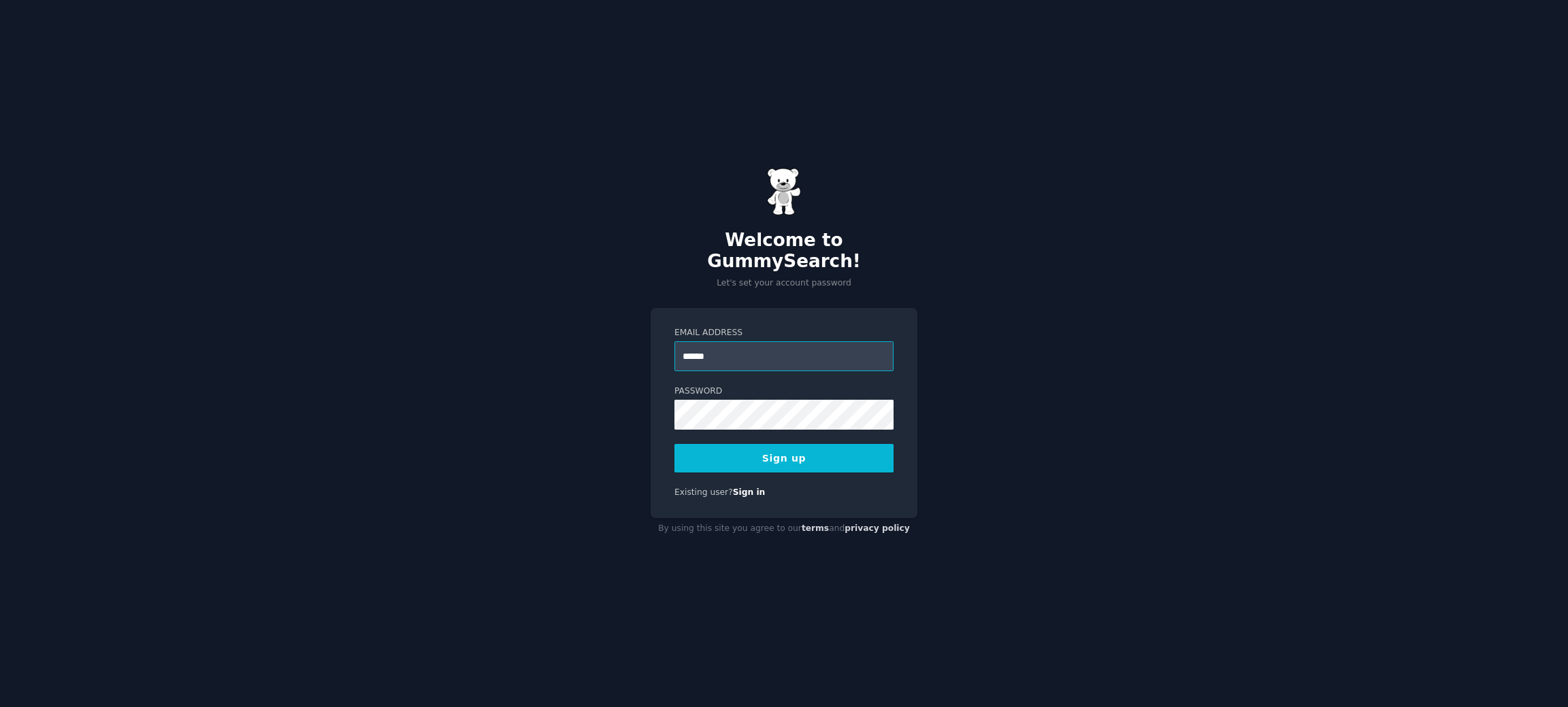
type input "**********"
click at [675, 444] on button "Sign up" at bounding box center [784, 458] width 219 height 28
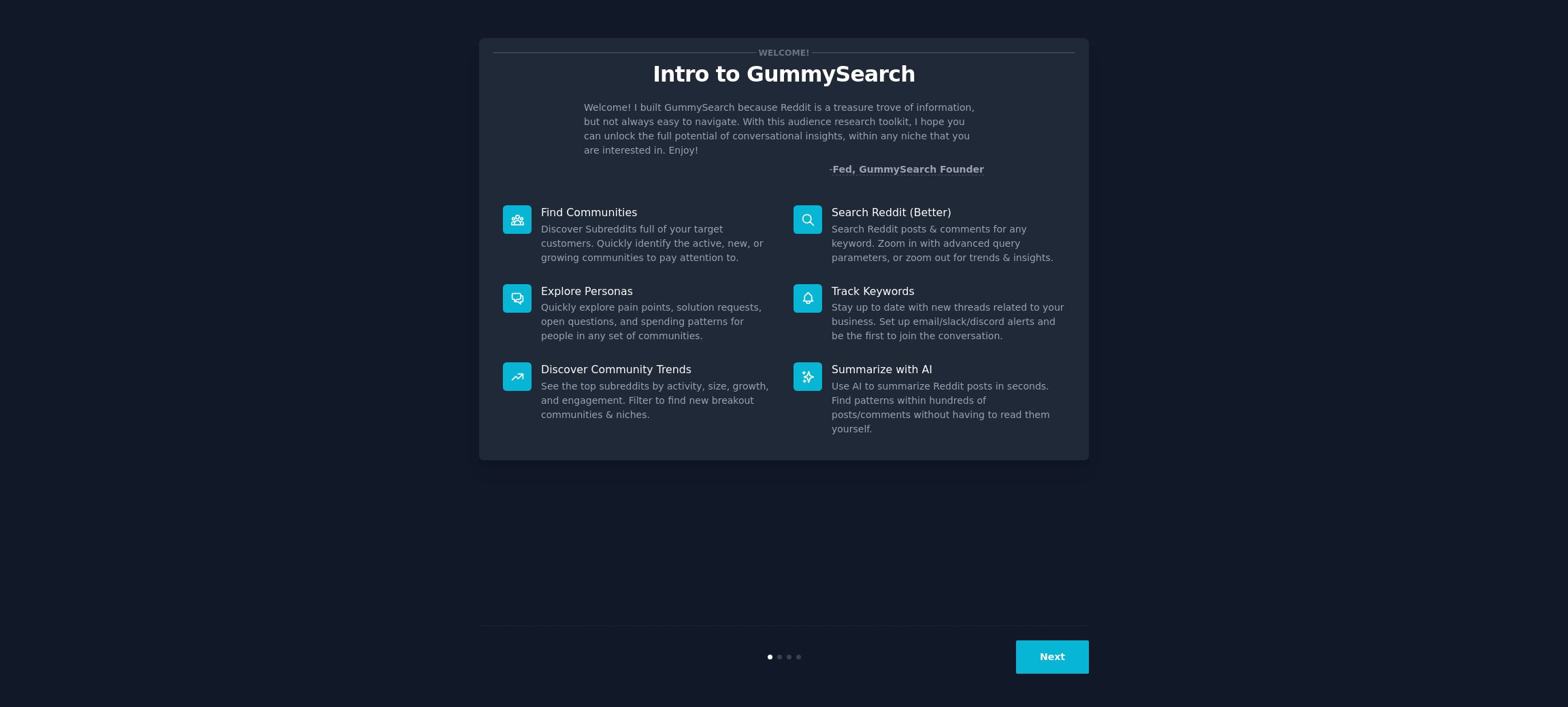
click at [1037, 650] on button "Next" at bounding box center [1053, 658] width 73 height 33
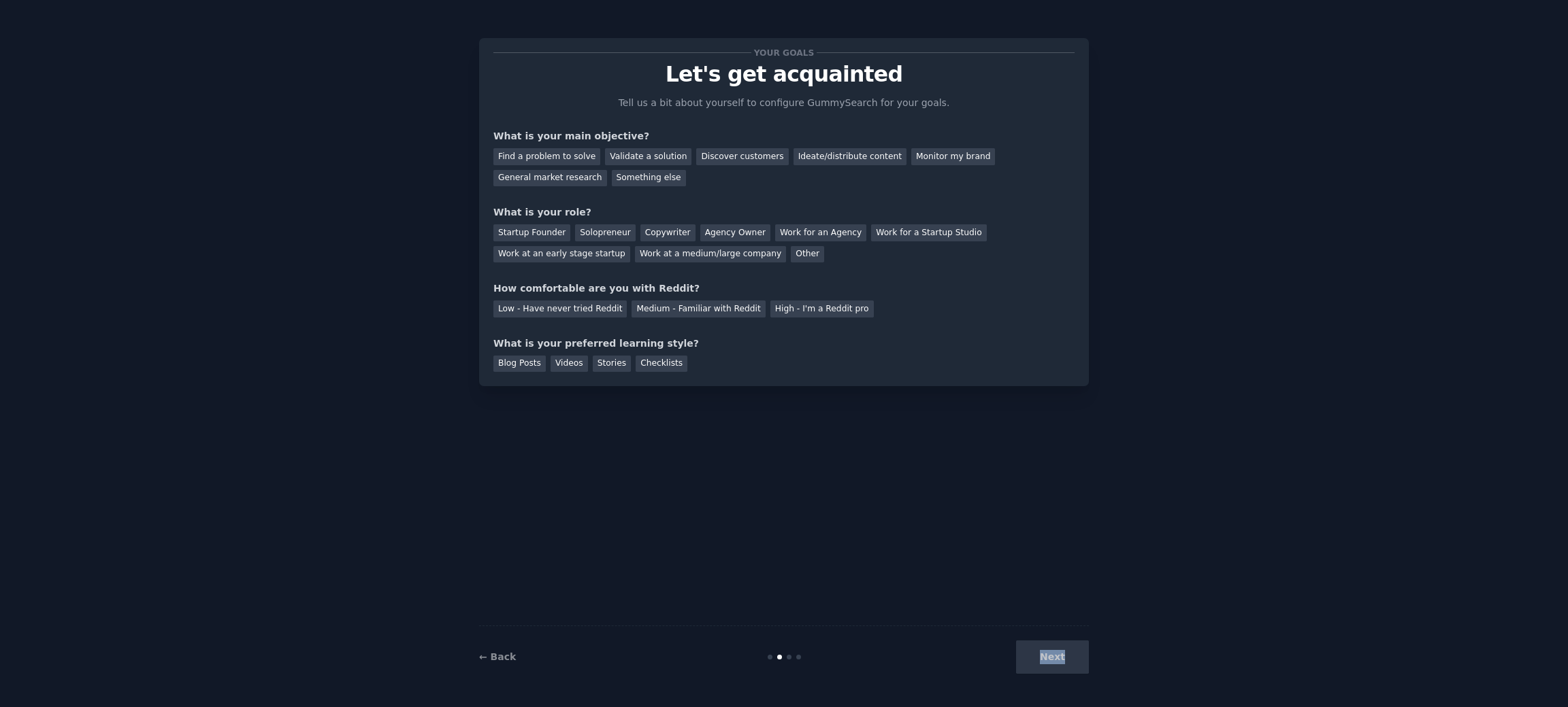
click at [1037, 650] on div "Next" at bounding box center [987, 658] width 204 height 33
drag, startPoint x: 1037, startPoint y: 650, endPoint x: 956, endPoint y: 642, distance: 81.4
click at [1037, 650] on div "Next" at bounding box center [987, 658] width 204 height 33
drag, startPoint x: 805, startPoint y: 629, endPoint x: 700, endPoint y: 393, distance: 258.3
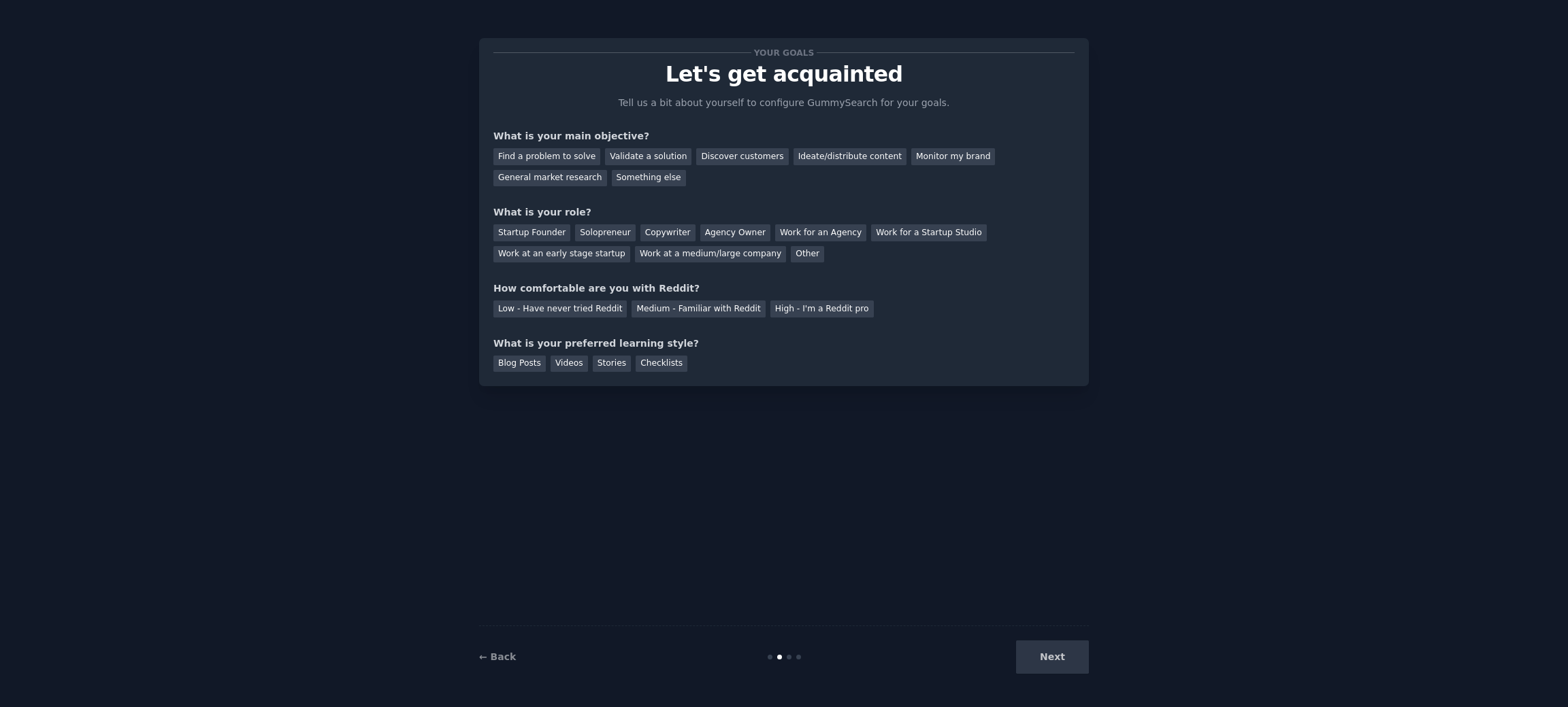
click at [803, 614] on div "Your goals Let's get acquainted Tell us a bit about yourself to configure Gummy…" at bounding box center [784, 353] width 610 height 669
click at [705, 366] on div "Your goals Let's get acquainted Tell us a bit about yourself to configure Gummy…" at bounding box center [784, 353] width 610 height 669
click at [553, 156] on div "Find a problem to solve" at bounding box center [547, 156] width 107 height 17
click at [594, 230] on div "Solopreneur" at bounding box center [605, 233] width 60 height 17
drag, startPoint x: 648, startPoint y: 269, endPoint x: 797, endPoint y: 404, distance: 201.1
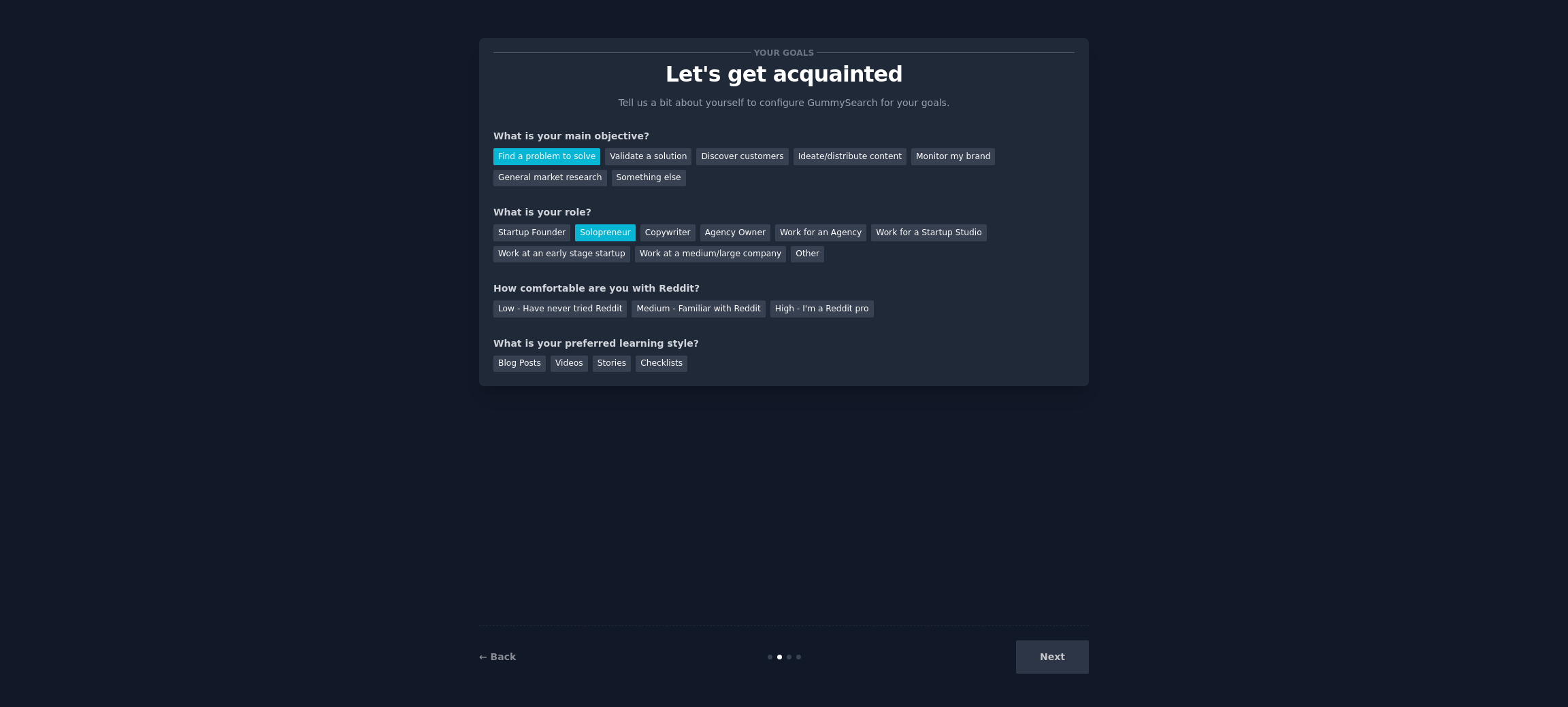
click at [648, 270] on div "Your goals Let's get acquainted Tell us a bit about yourself to configure Gummy…" at bounding box center [784, 212] width 581 height 320
click at [1059, 666] on div "Next" at bounding box center [987, 658] width 204 height 33
click at [1060, 659] on div "Next" at bounding box center [987, 658] width 204 height 33
click at [671, 316] on div "Medium - Familiar with Reddit" at bounding box center [698, 309] width 133 height 17
drag, startPoint x: 606, startPoint y: 365, endPoint x: 811, endPoint y: 451, distance: 222.3
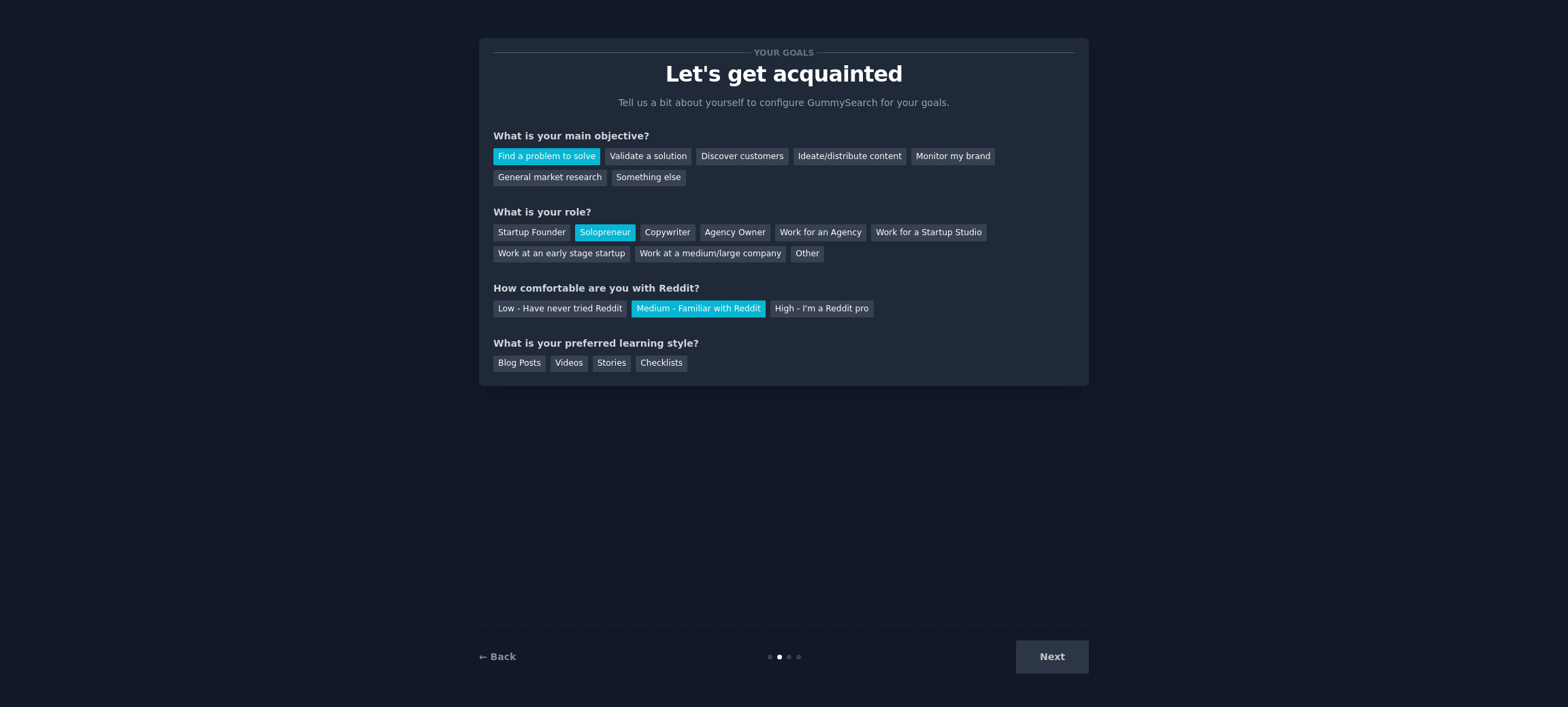
click at [606, 365] on div "Stories" at bounding box center [611, 364] width 38 height 17
drag, startPoint x: 1038, startPoint y: 663, endPoint x: 1053, endPoint y: 659, distance: 15.5
click at [1038, 663] on button "Next" at bounding box center [1053, 658] width 73 height 33
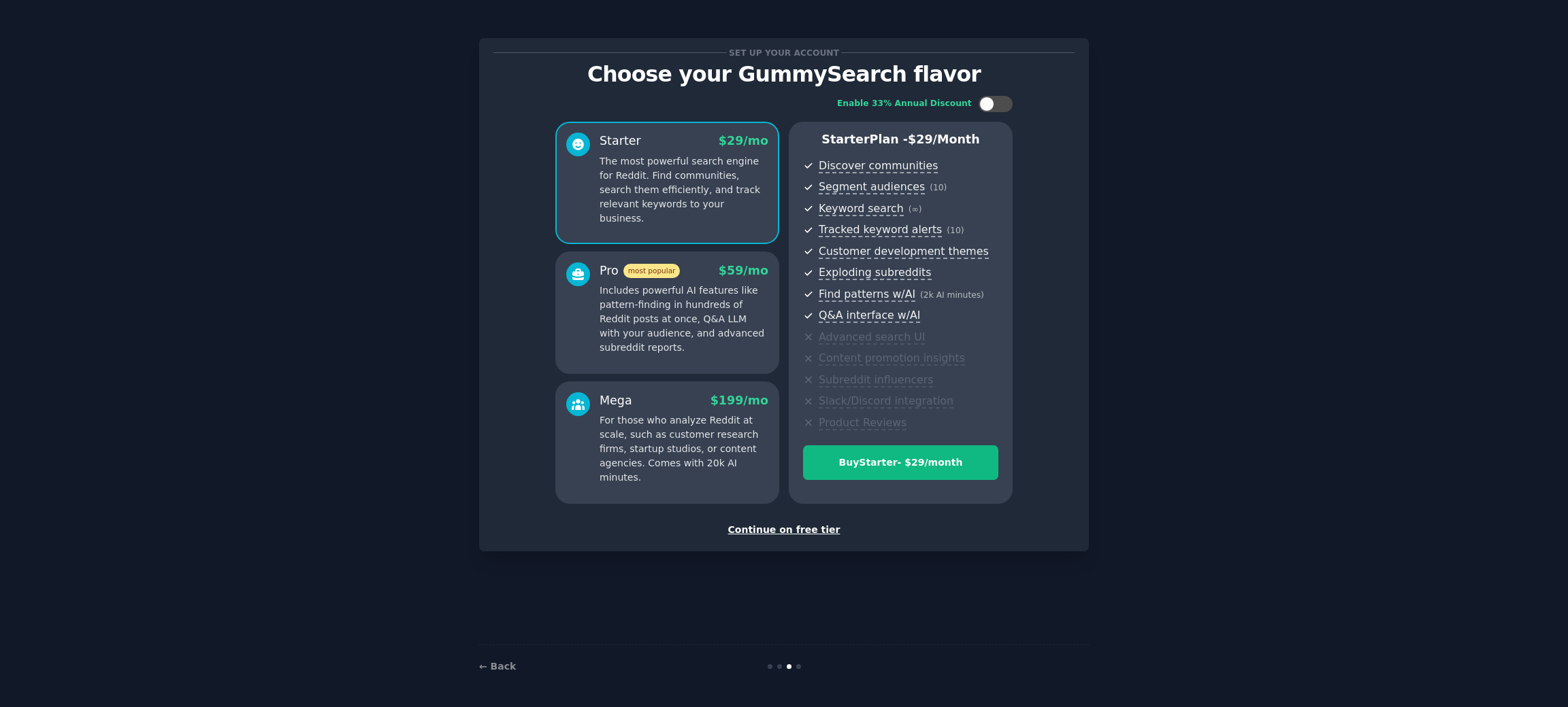
click at [776, 534] on div "Continue on free tier" at bounding box center [784, 530] width 581 height 15
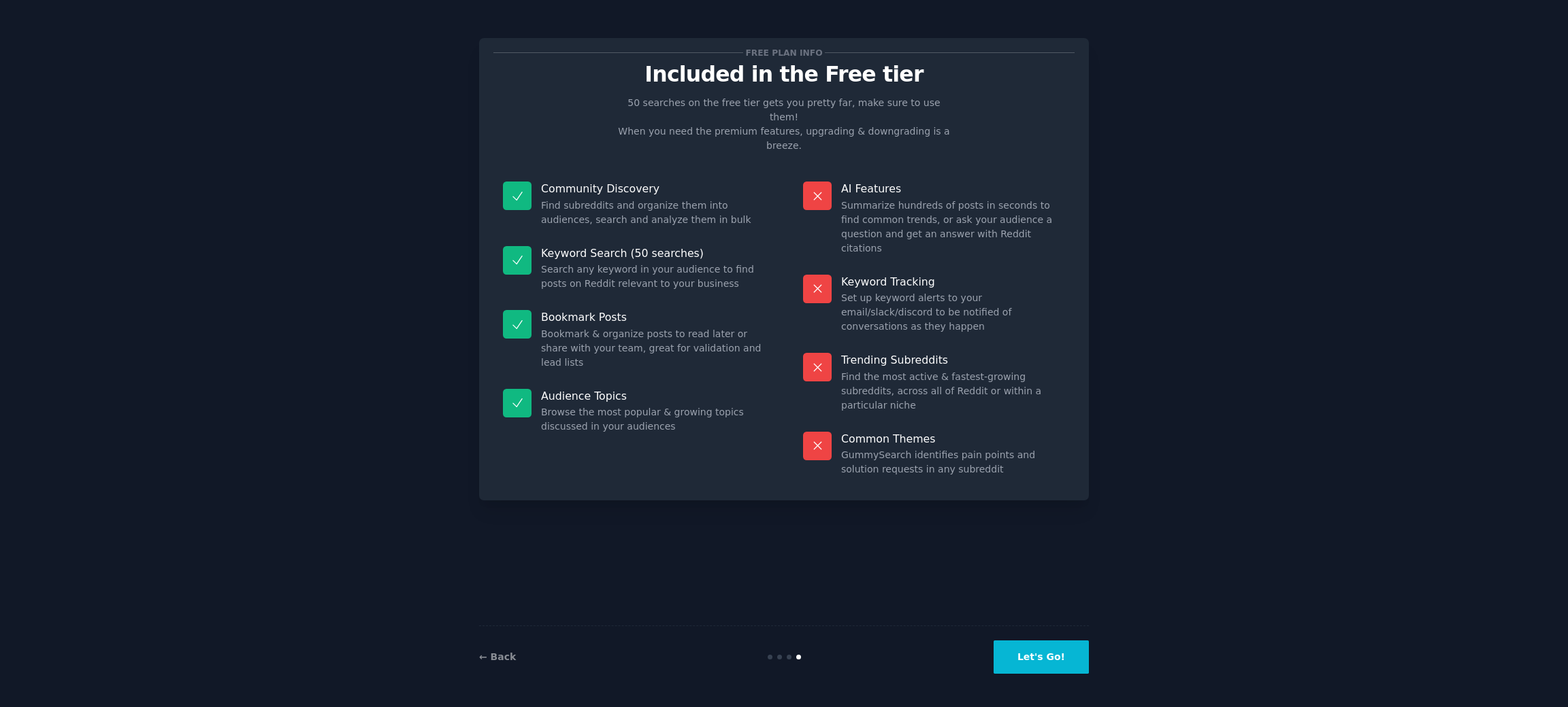
click at [1048, 645] on button "Let's Go!" at bounding box center [1041, 658] width 95 height 33
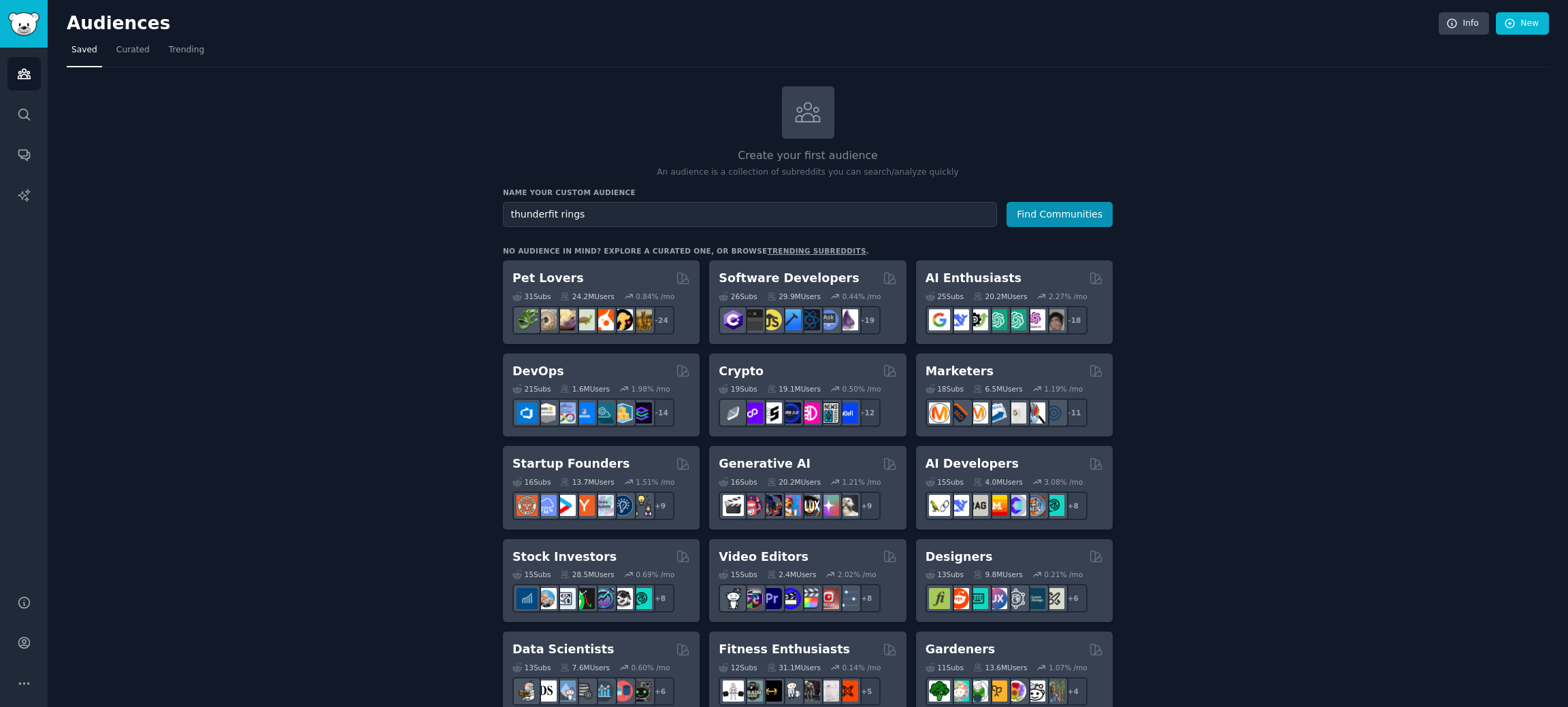
click at [1006, 202] on button "Find Communities" at bounding box center [1059, 214] width 106 height 25
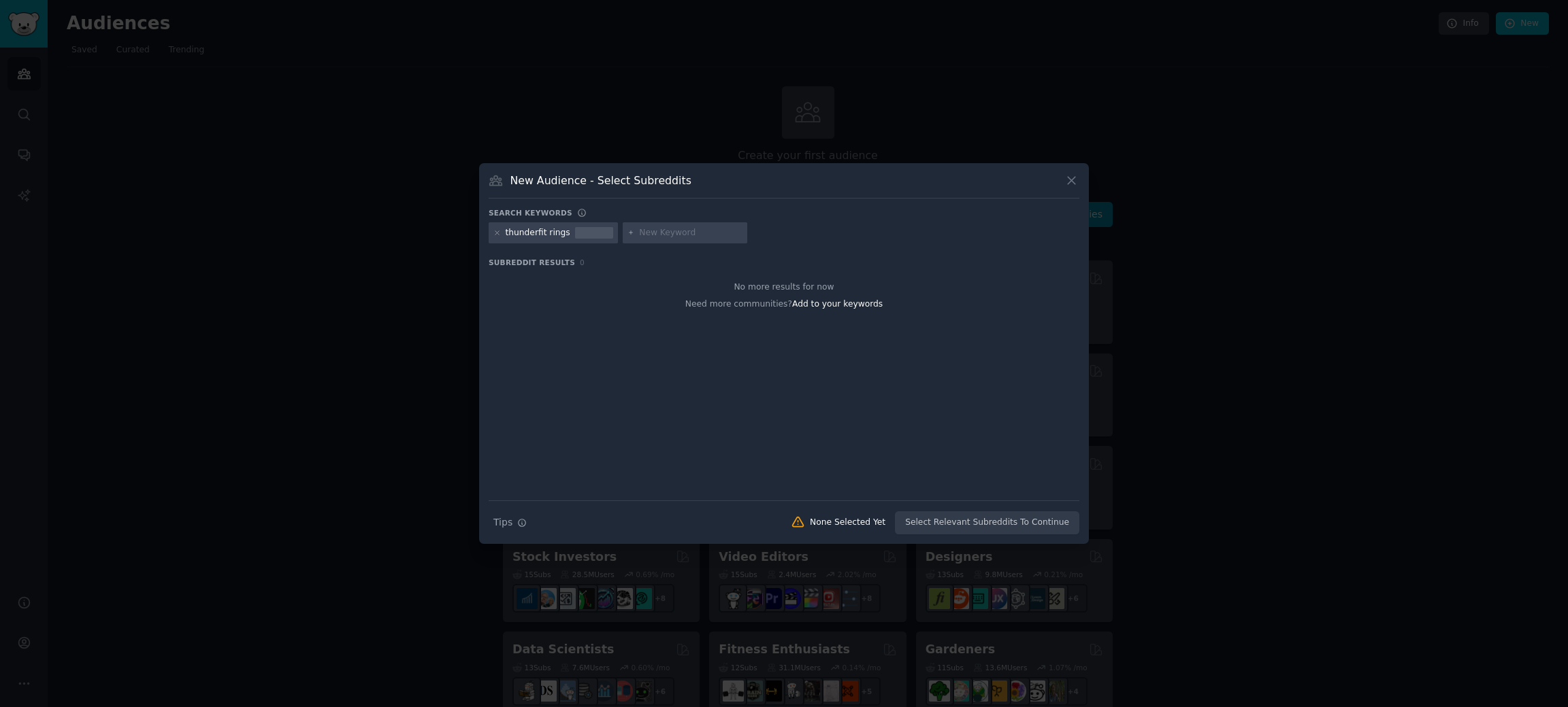
click at [548, 233] on div "thunderfit rings" at bounding box center [537, 233] width 65 height 12
click at [563, 235] on div "thunderfit rings" at bounding box center [537, 233] width 65 height 12
drag, startPoint x: 1069, startPoint y: 182, endPoint x: 1058, endPoint y: 181, distance: 11.0
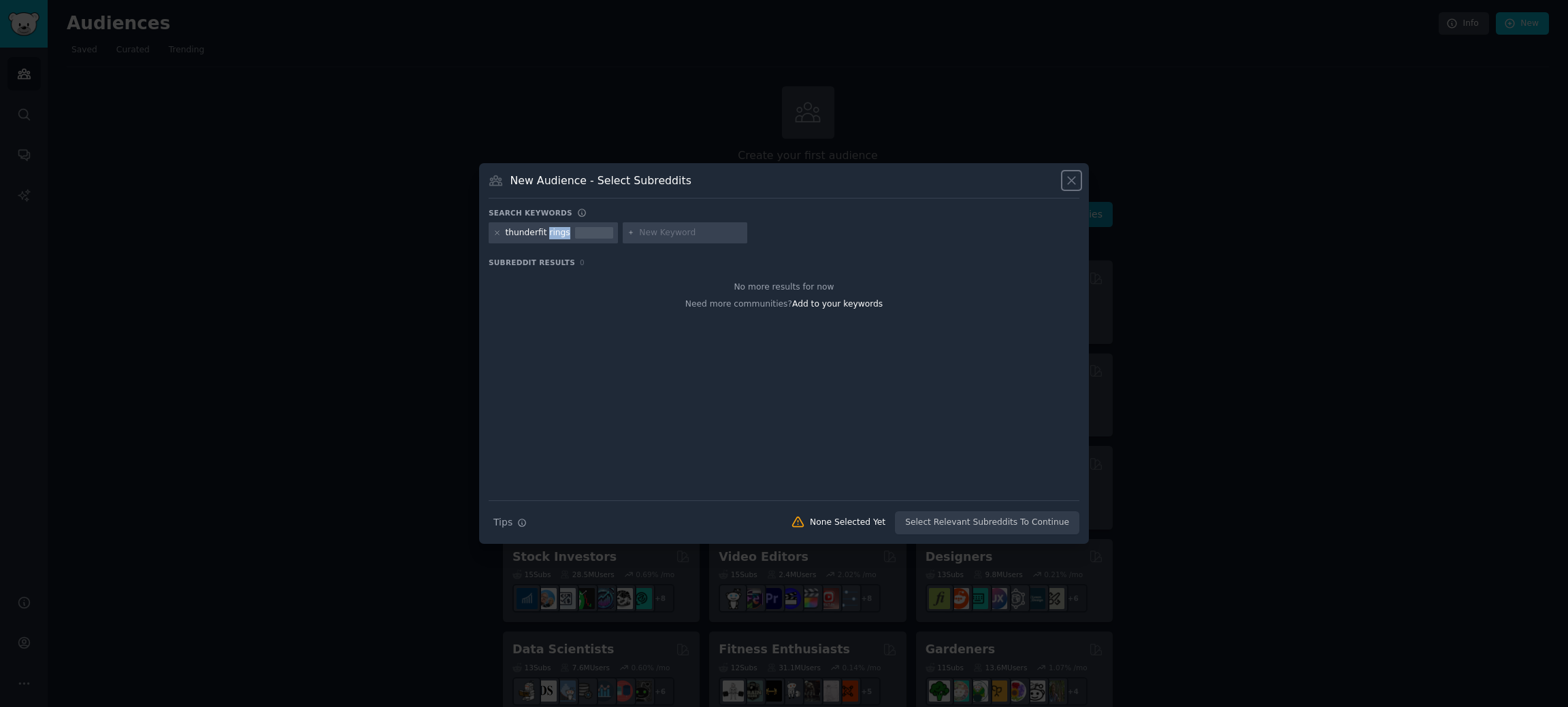
click at [1069, 182] on icon at bounding box center [1072, 180] width 7 height 7
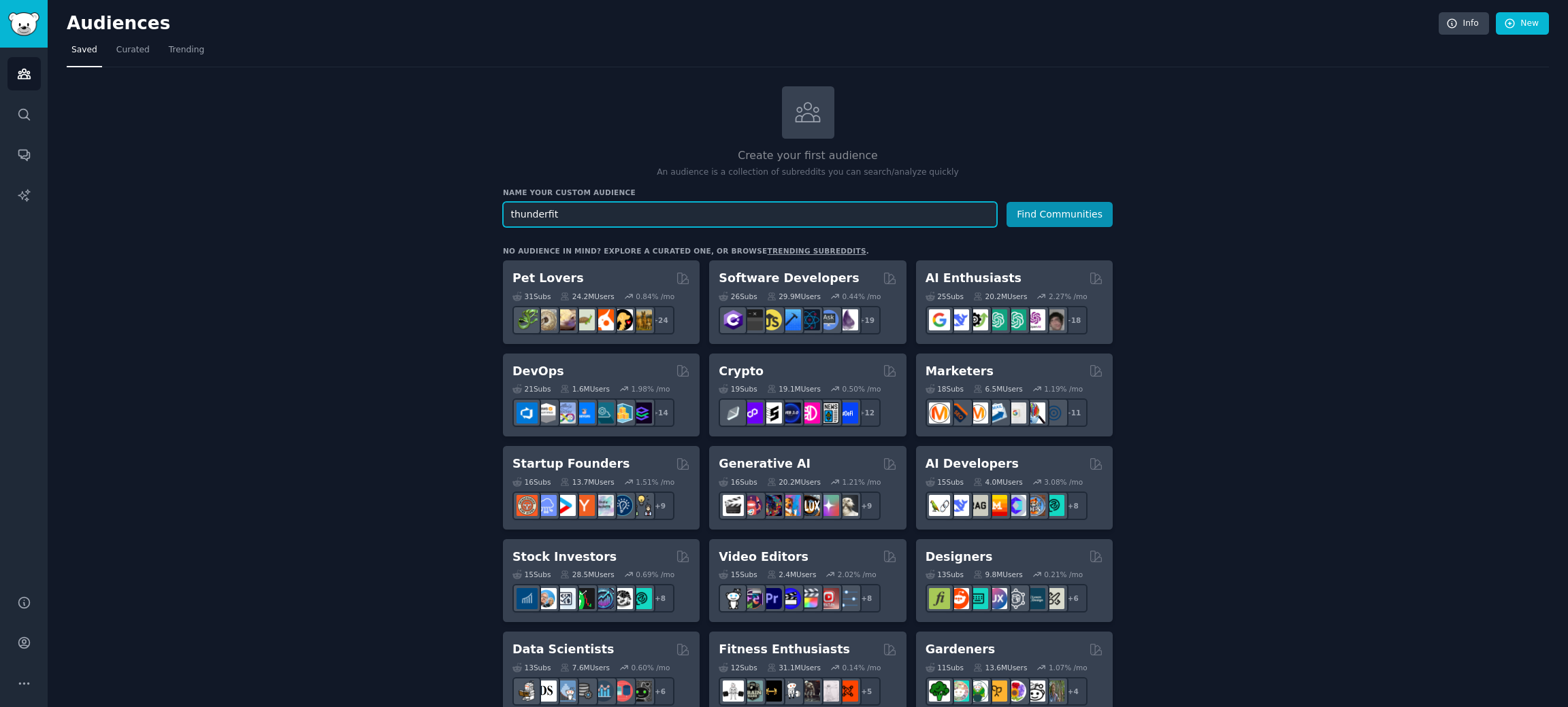
type input "thunderfit"
click at [1006, 202] on button "Find Communities" at bounding box center [1059, 214] width 106 height 25
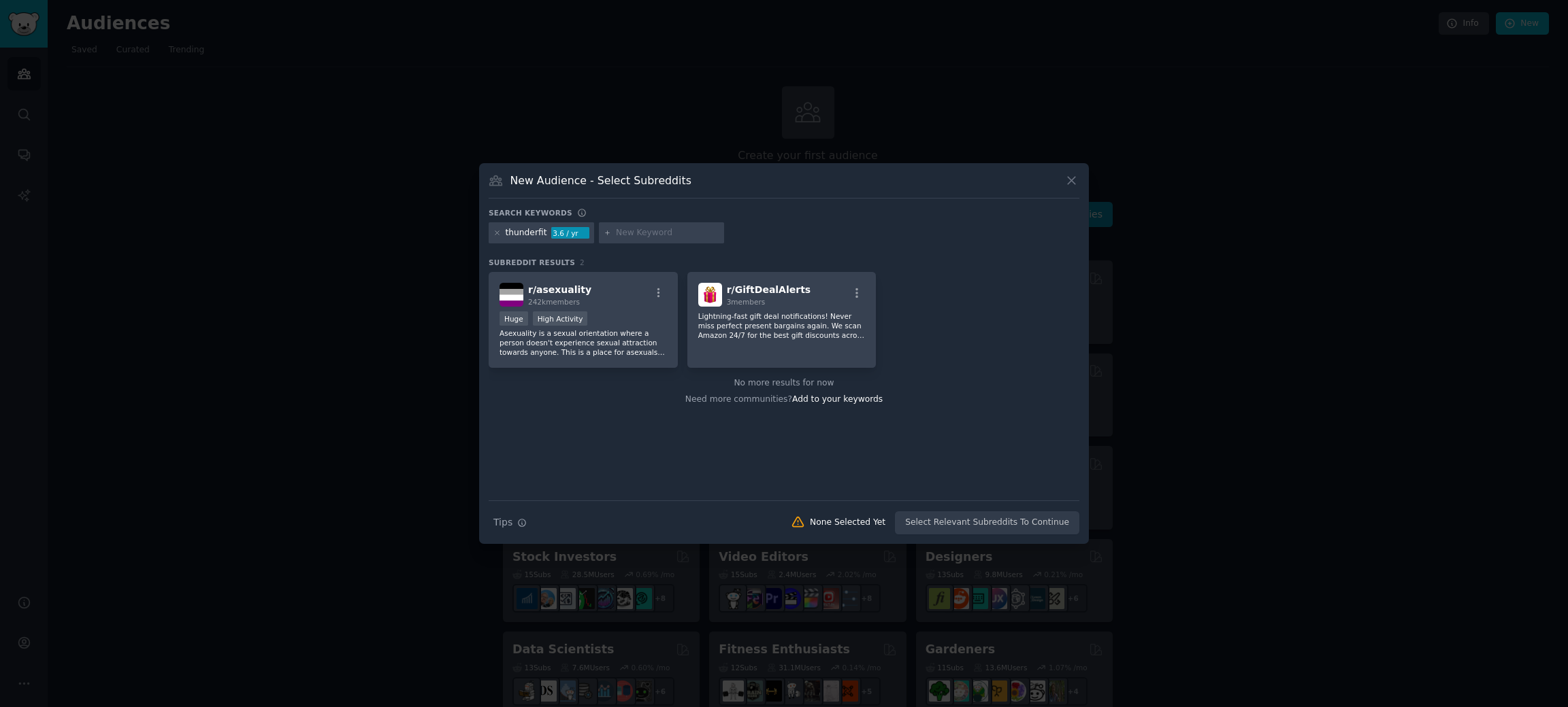
click at [1077, 181] on icon at bounding box center [1072, 181] width 15 height 15
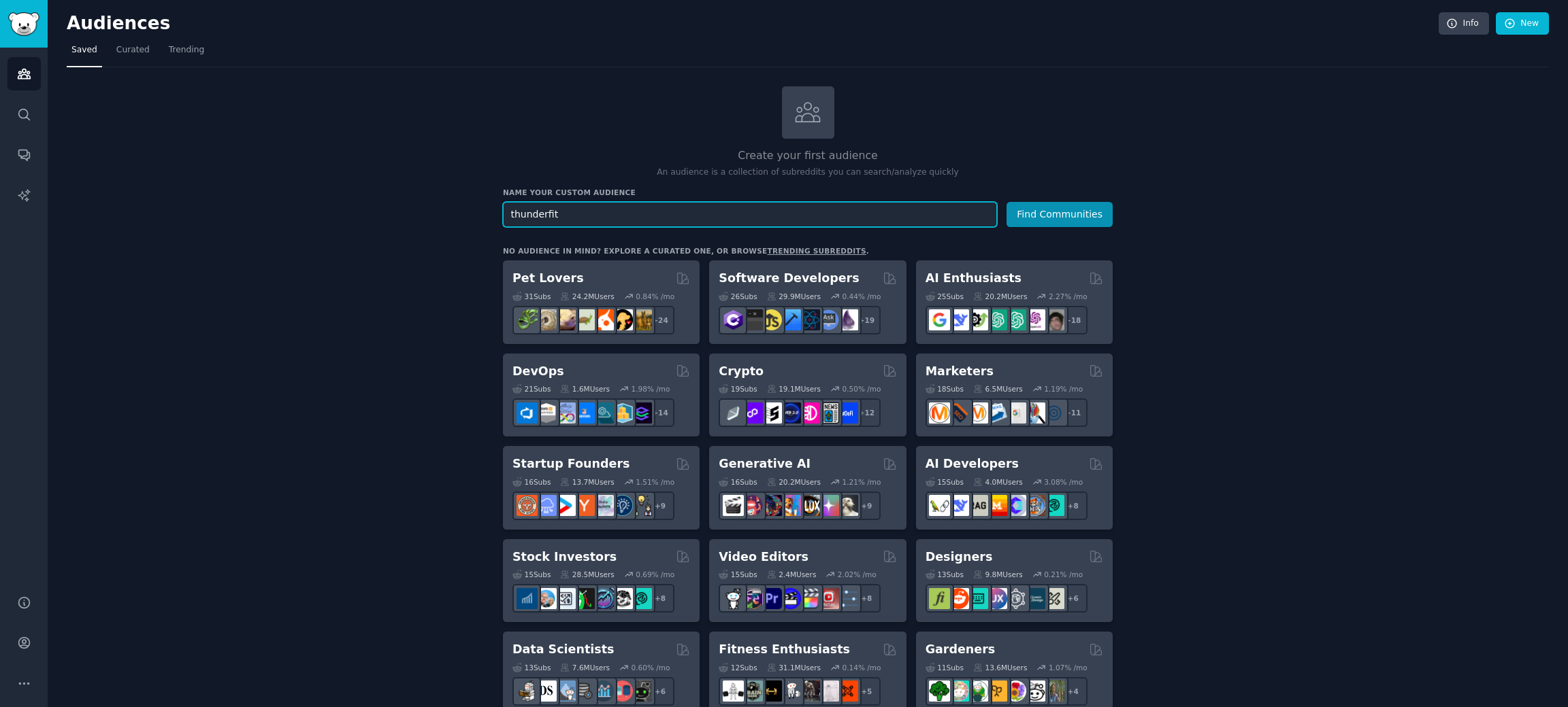
click at [584, 214] on input "thunderfit" at bounding box center [750, 214] width 494 height 25
type input "silicone rings"
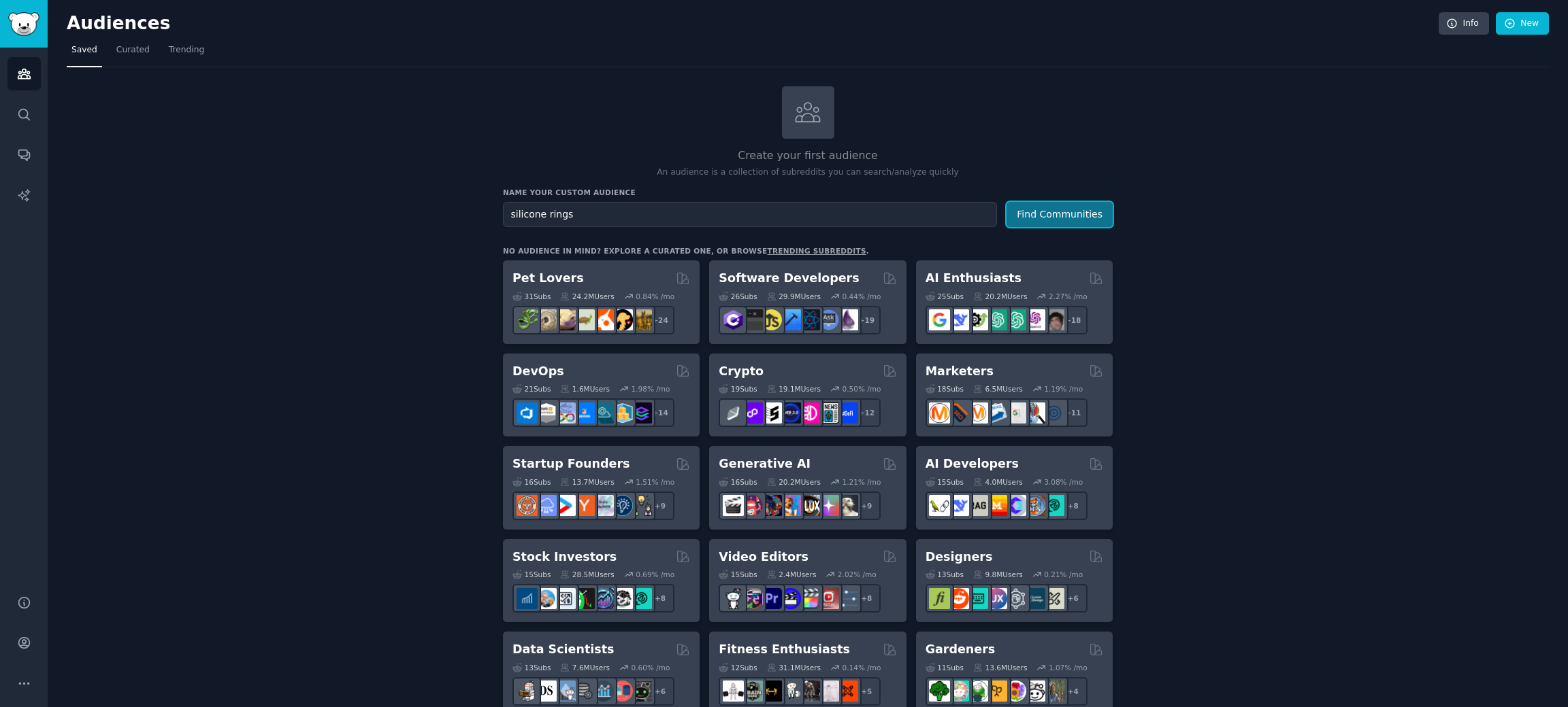
click at [1044, 218] on button "Find Communities" at bounding box center [1059, 214] width 106 height 25
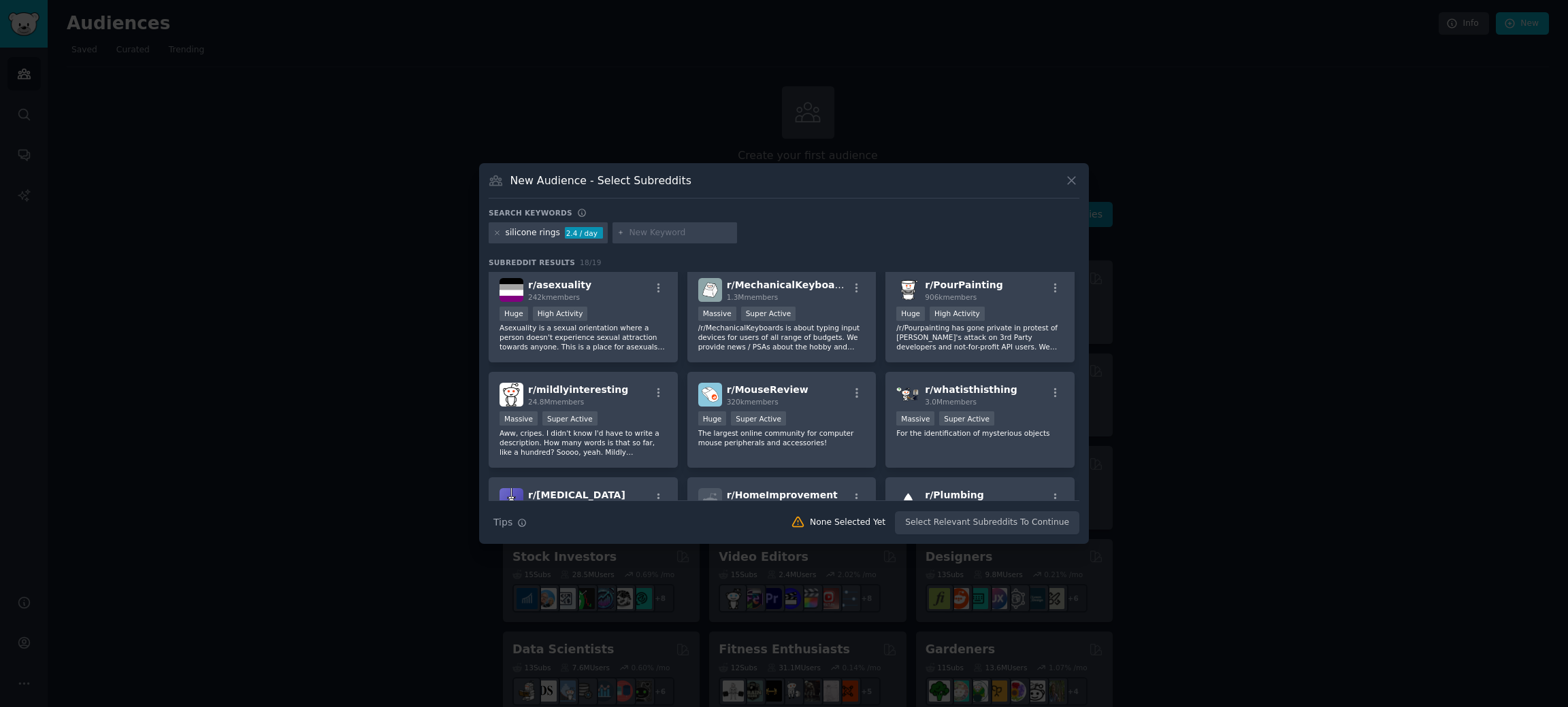
scroll to position [105, 0]
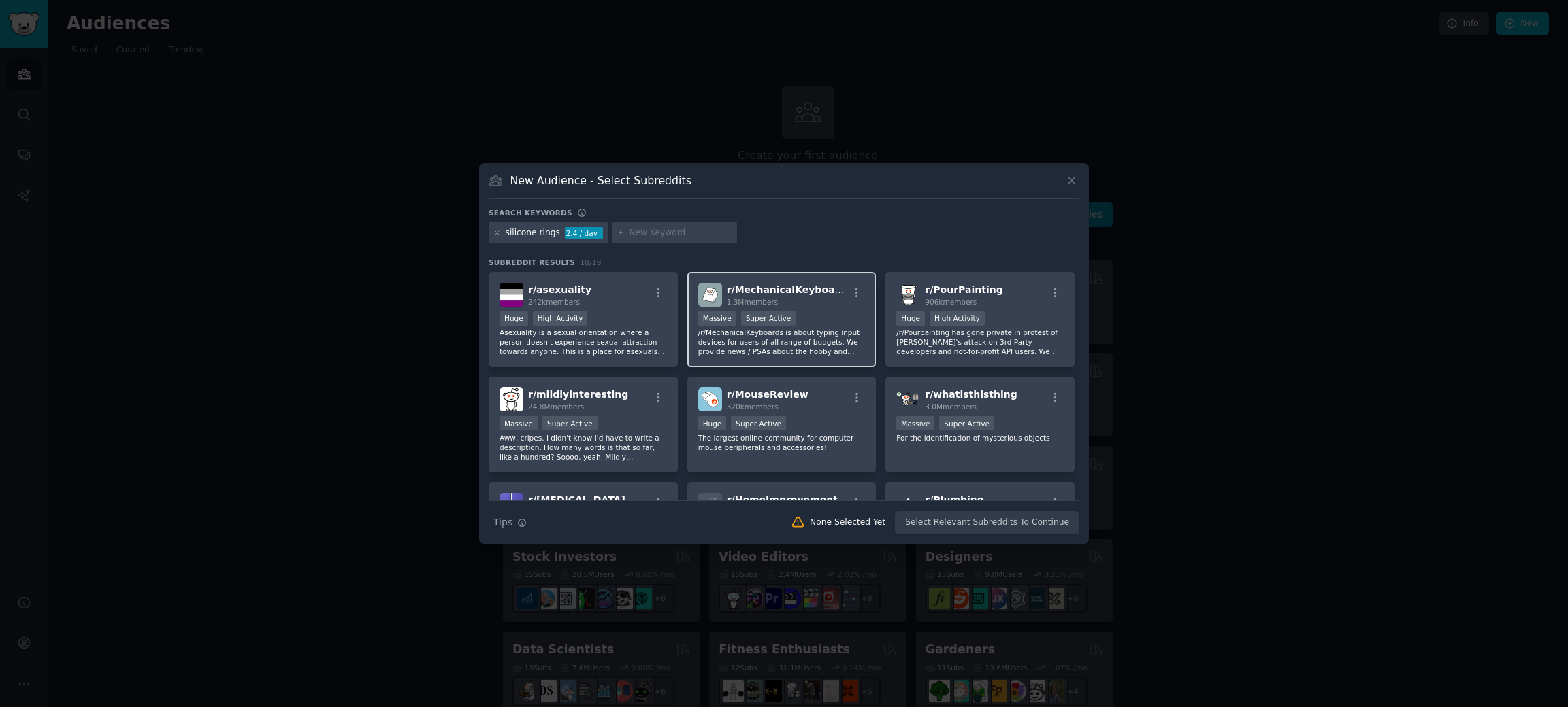
click at [805, 342] on p "/r/MechanicalKeyboards is about typing input devices for users of all range of …" at bounding box center [781, 342] width 167 height 28
click at [1010, 520] on button "Create Audience" at bounding box center [1035, 523] width 90 height 23
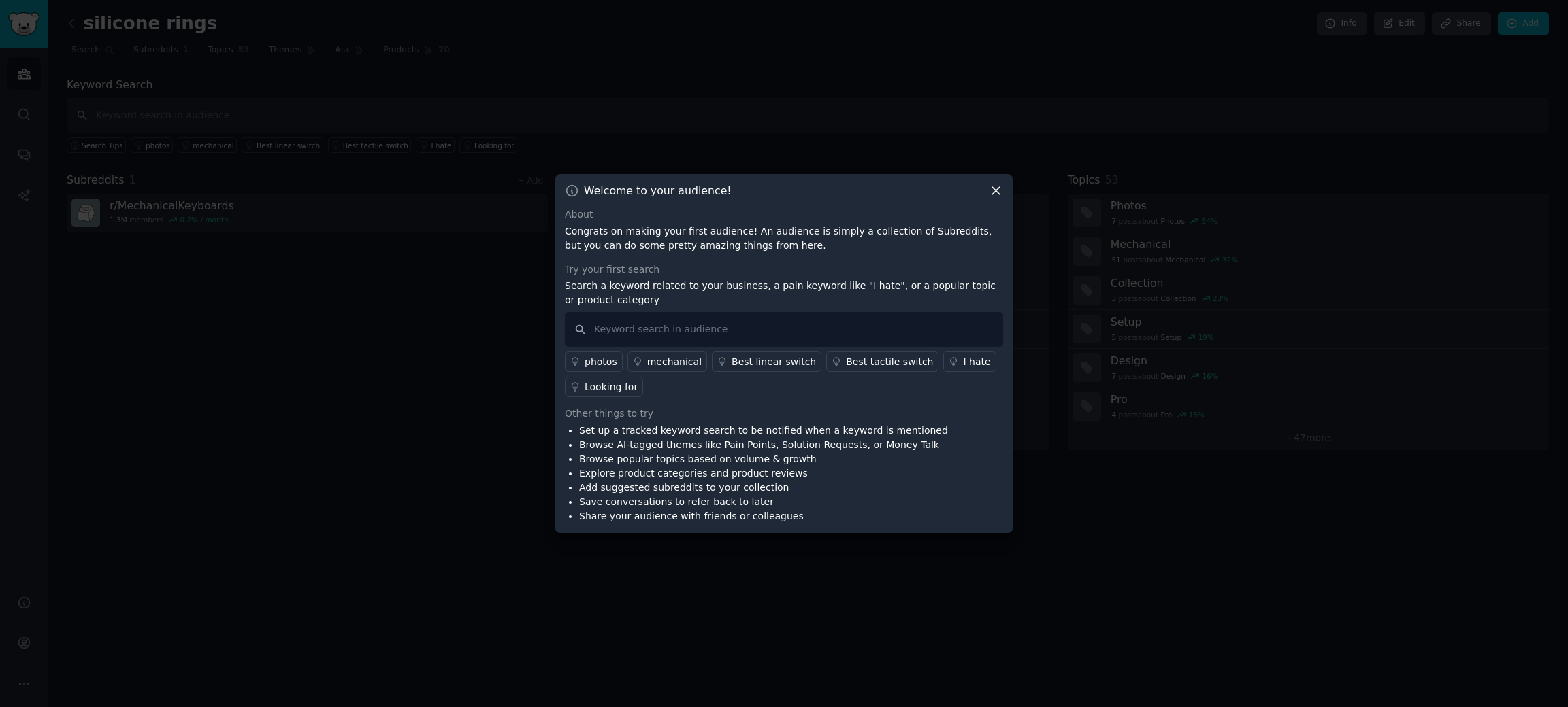
click at [1002, 190] on icon at bounding box center [996, 191] width 15 height 15
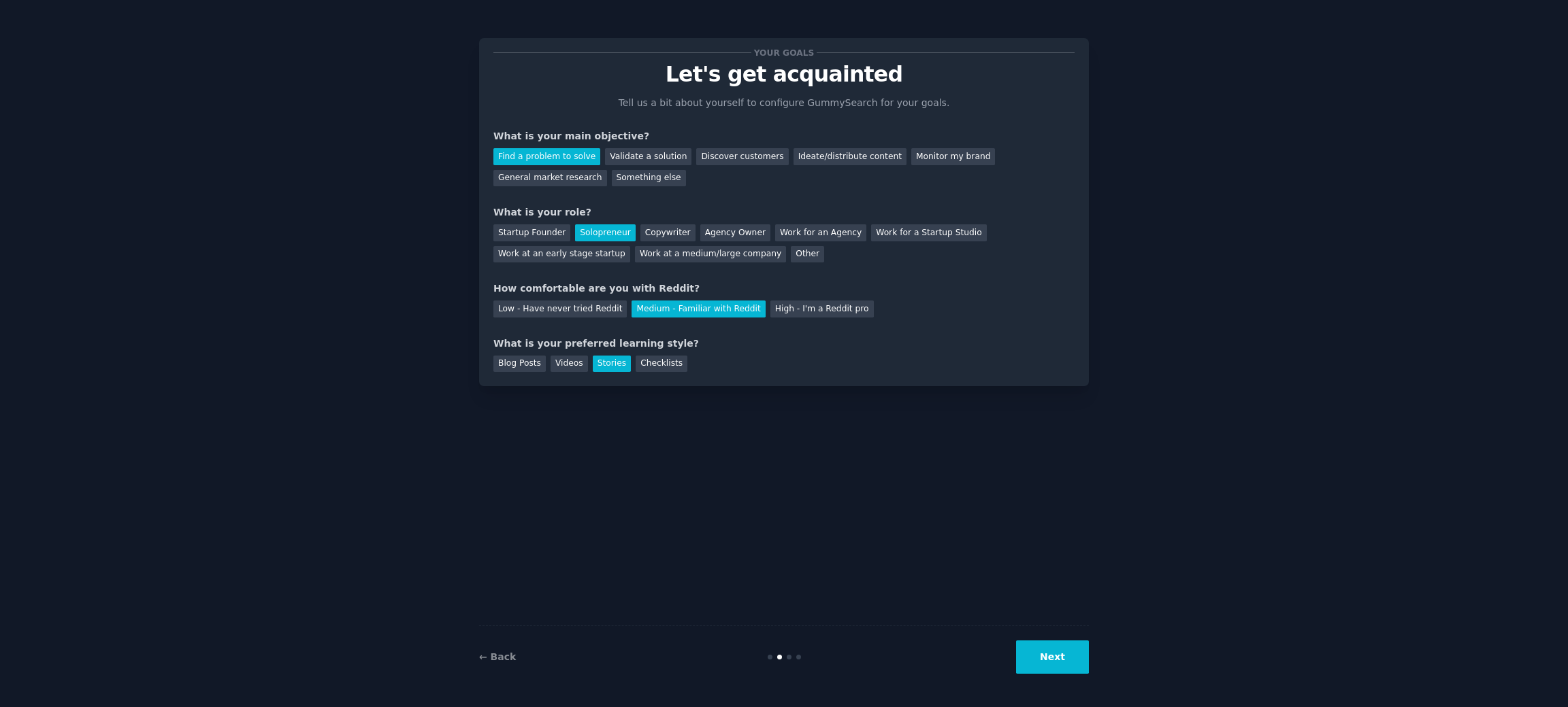
drag, startPoint x: 158, startPoint y: 95, endPoint x: 113, endPoint y: 9, distance: 97.1
click at [158, 95] on div "Your goals Let's get acquainted Tell us a bit about yourself to configure Gummy…" at bounding box center [784, 353] width 1529 height 669
